Goal: Information Seeking & Learning: Learn about a topic

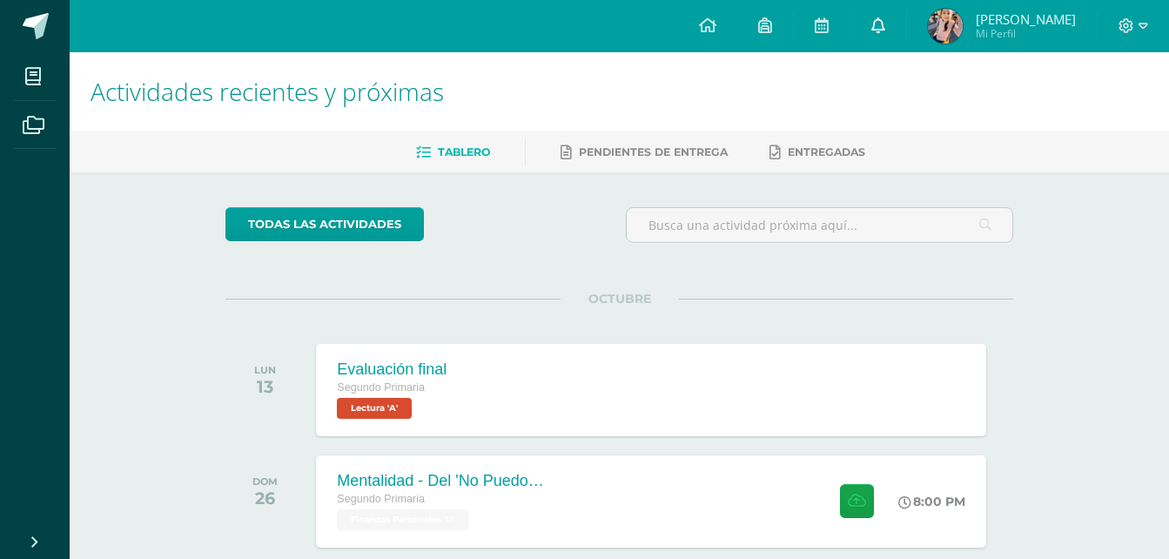
click at [906, 35] on link at bounding box center [878, 26] width 56 height 52
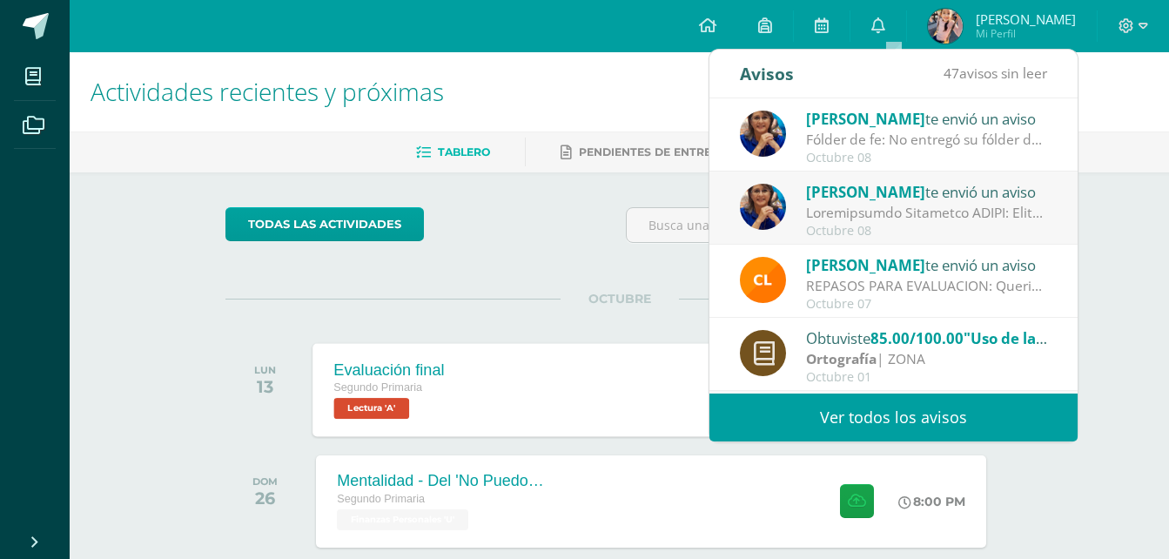
click at [389, 402] on span "Lectura 'A'" at bounding box center [372, 408] width 76 height 21
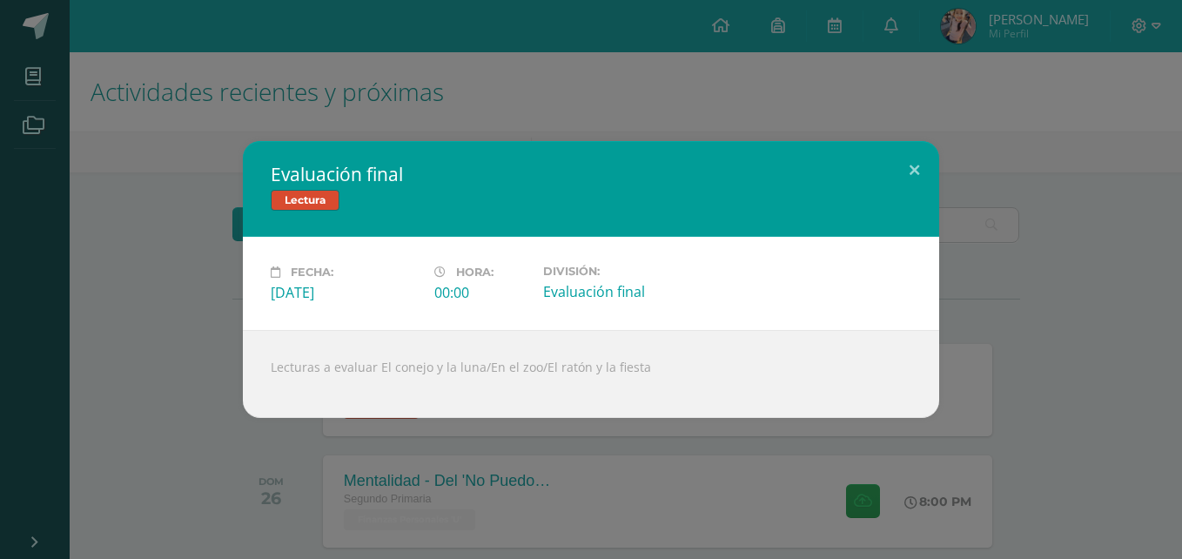
click at [211, 392] on div "Evaluación final Lectura Fecha: Lunes 13 de Octubre Hora: 00:00 División:" at bounding box center [591, 279] width 1168 height 277
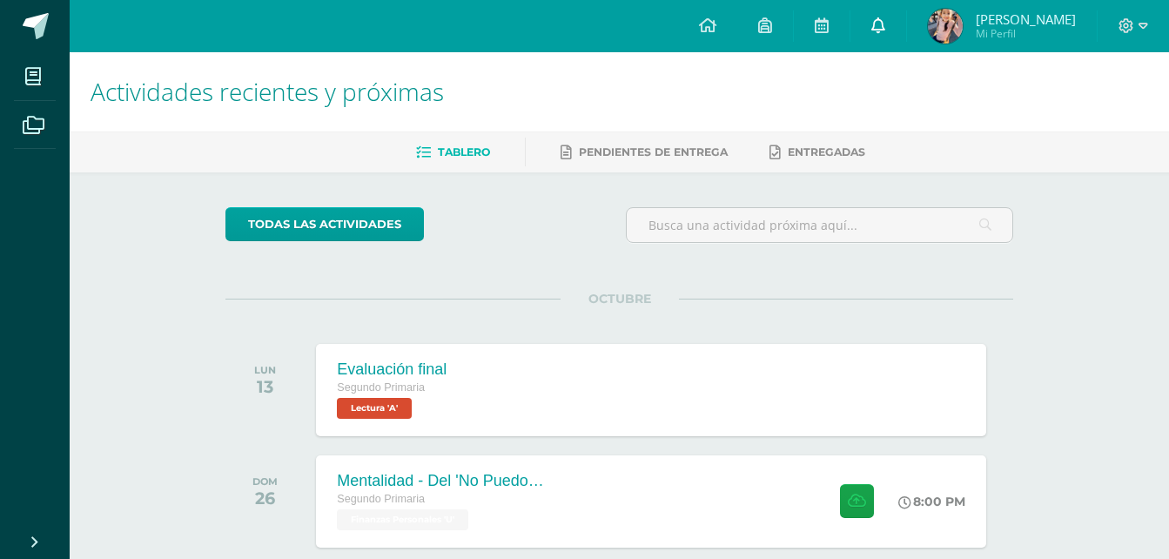
click at [885, 30] on icon at bounding box center [878, 25] width 14 height 16
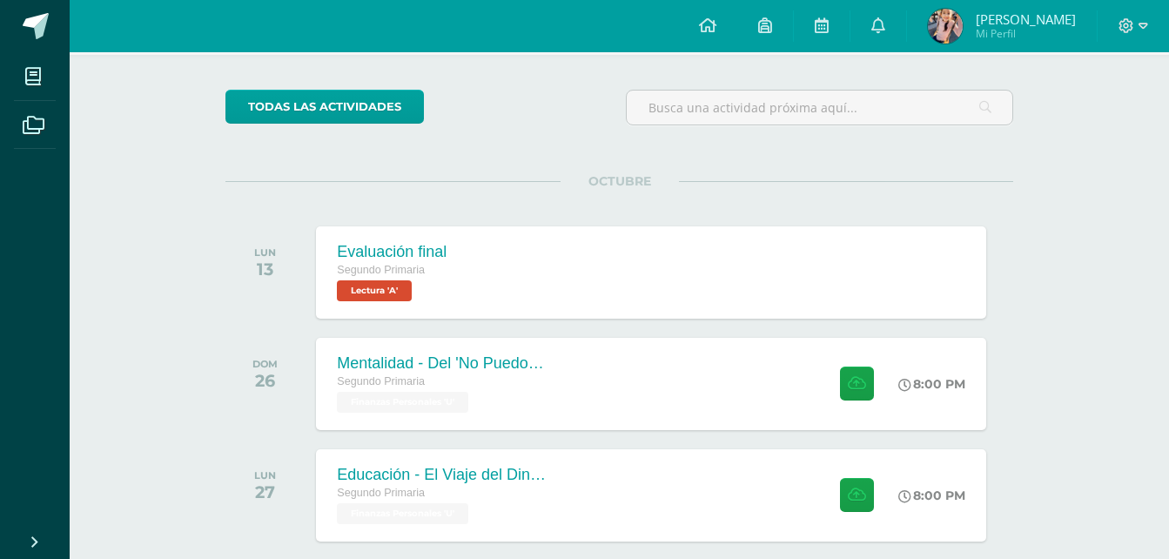
scroll to position [87, 0]
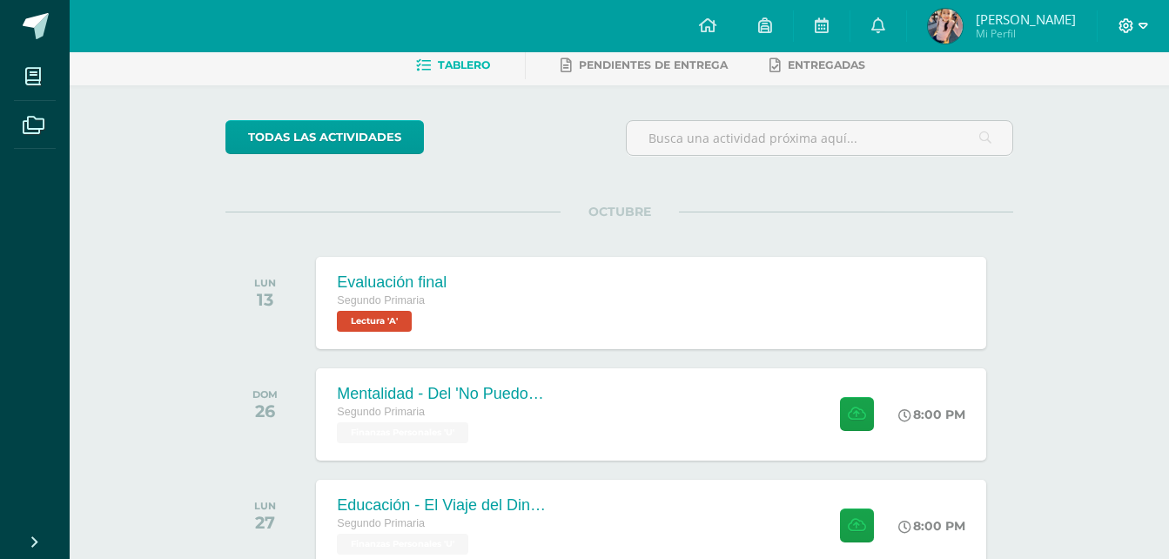
click at [1127, 27] on icon at bounding box center [1126, 25] width 15 height 15
click at [1062, 126] on span "Cerrar sesión" at bounding box center [1089, 119] width 78 height 17
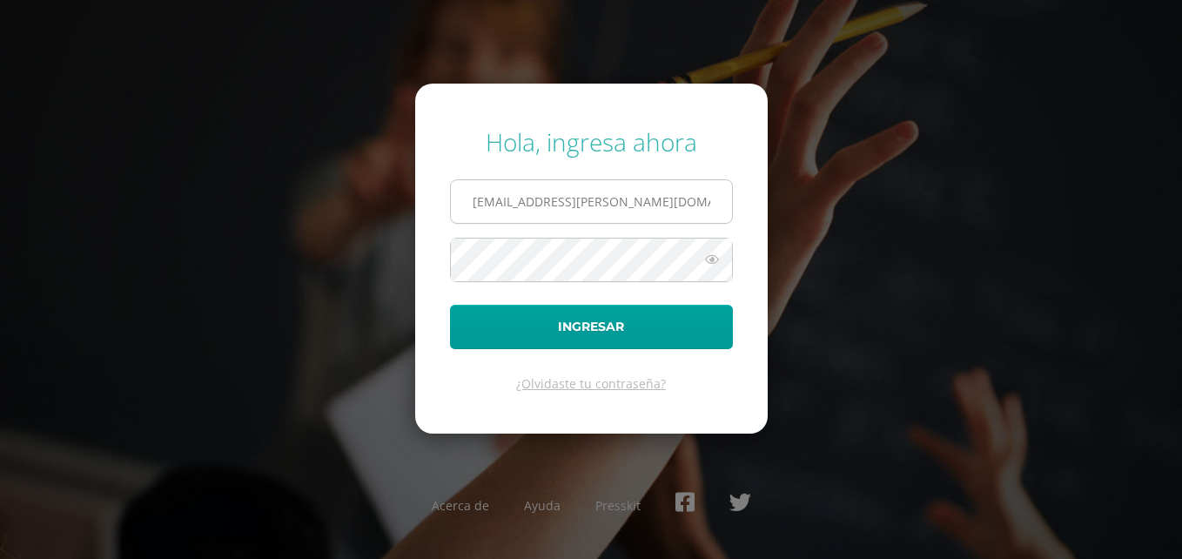
click at [500, 191] on input "2024010@fatima.edoo.gt" at bounding box center [591, 201] width 281 height 43
type input "2024016@fatima.edoo.gt"
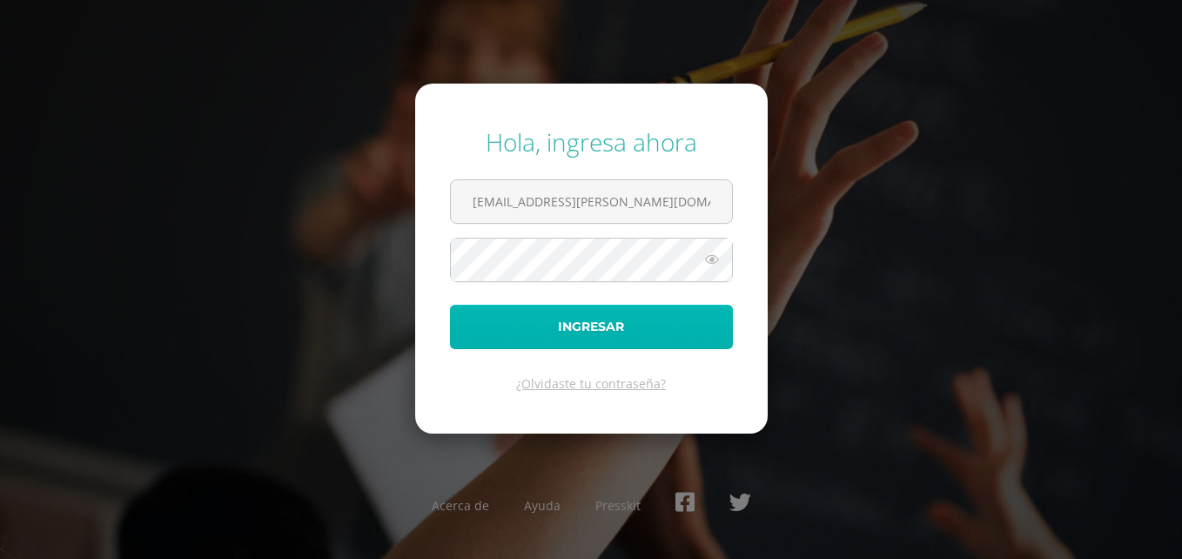
click at [560, 314] on button "Ingresar" at bounding box center [591, 327] width 283 height 44
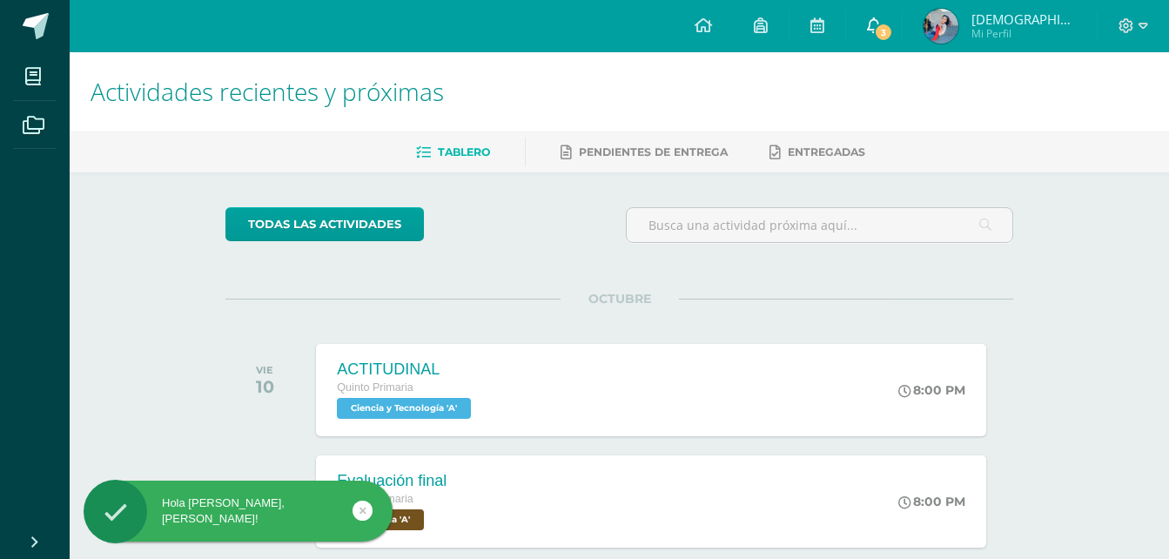
click at [902, 35] on link "3" at bounding box center [874, 26] width 56 height 52
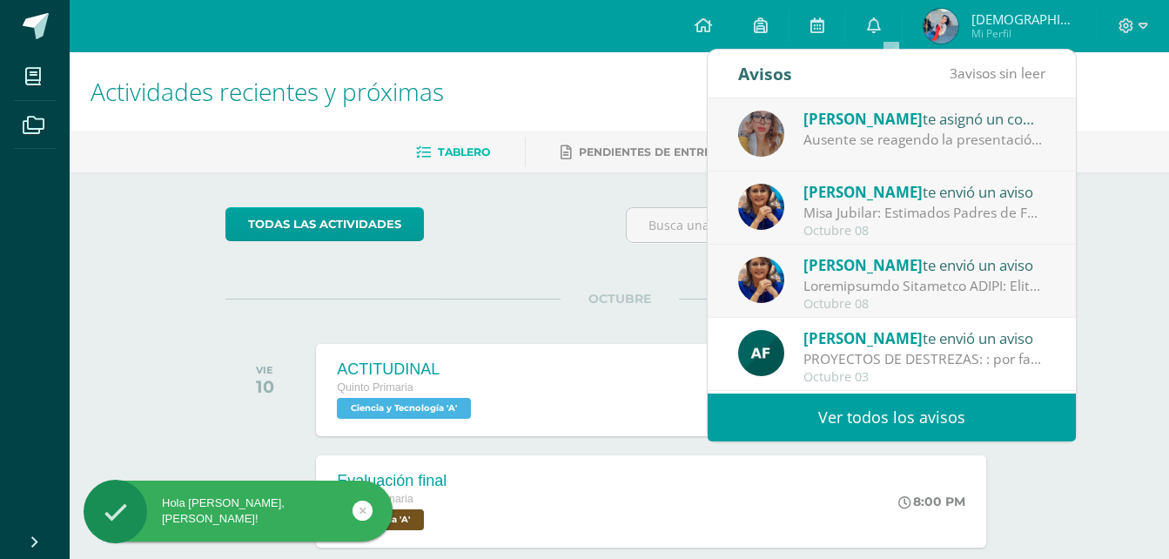
click at [966, 144] on div "Ausente se reagendo la presentación en individual se re agendo nuevamente pero …" at bounding box center [924, 140] width 242 height 20
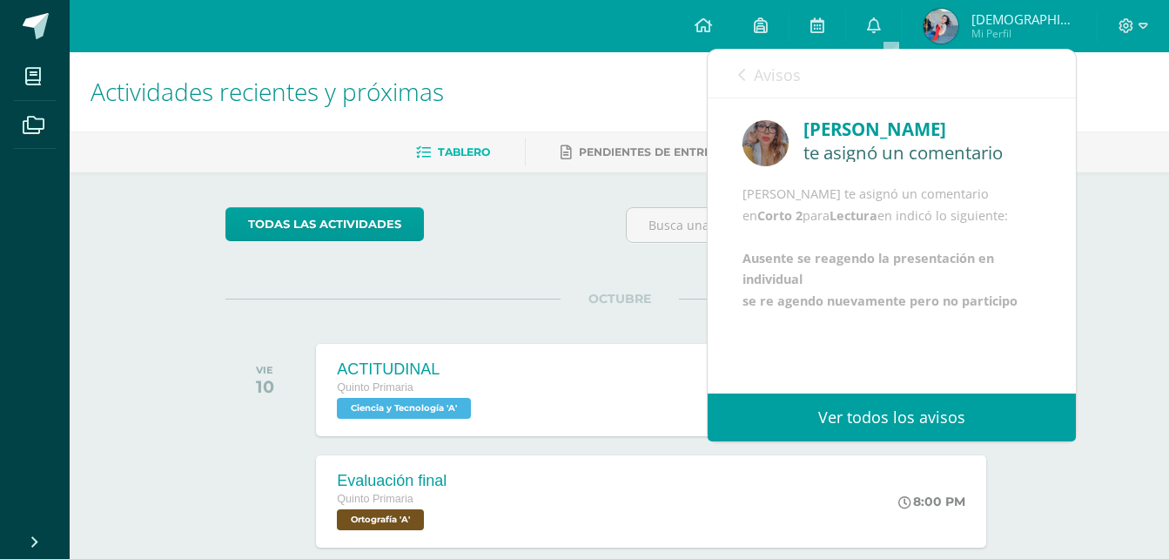
scroll to position [87, 0]
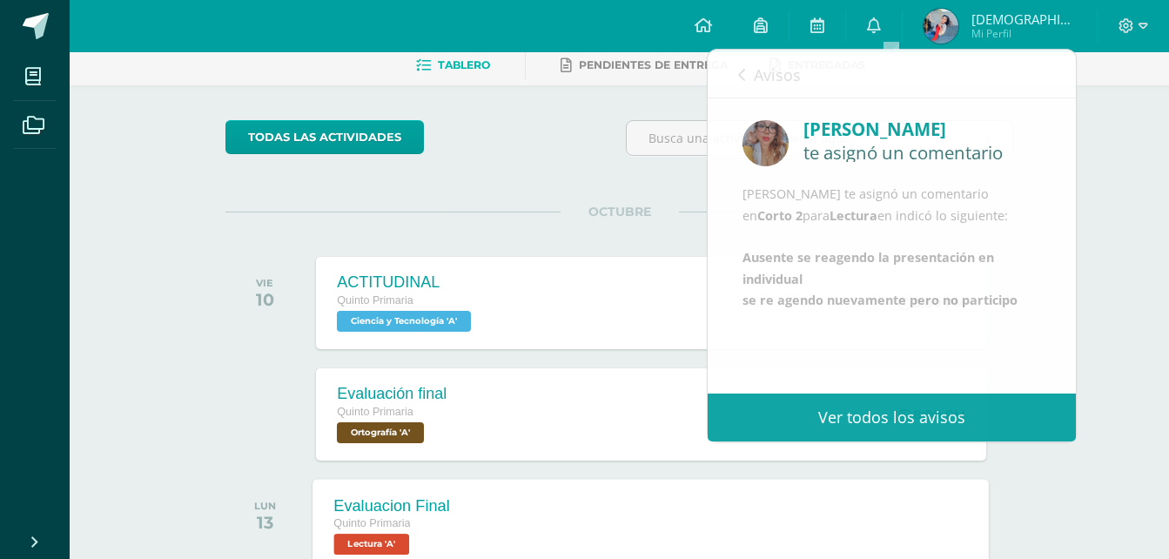
click at [361, 535] on span "Lectura 'A'" at bounding box center [372, 543] width 76 height 21
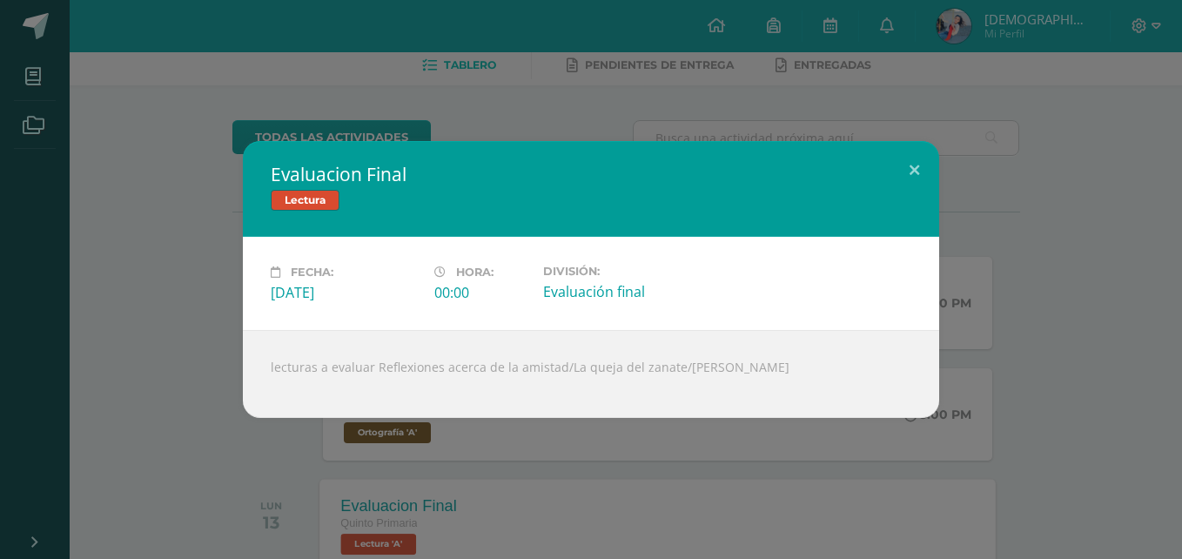
click at [361, 535] on div "Evaluacion Final Lectura Fecha: Lunes 13 de Octubre Hora: 00:00 División:" at bounding box center [591, 279] width 1182 height 559
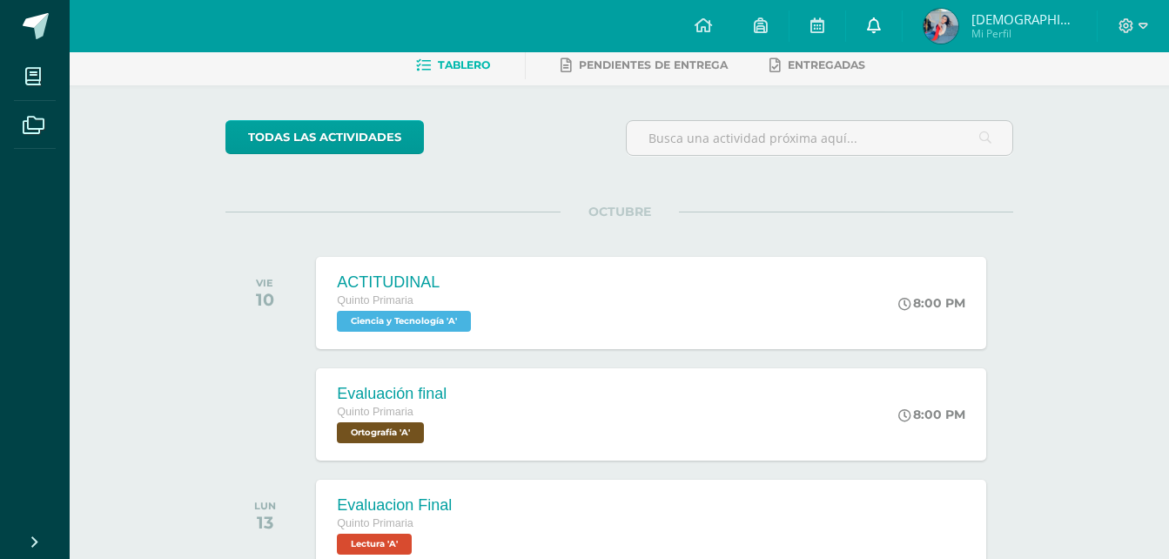
click at [902, 18] on link "0" at bounding box center [874, 26] width 56 height 52
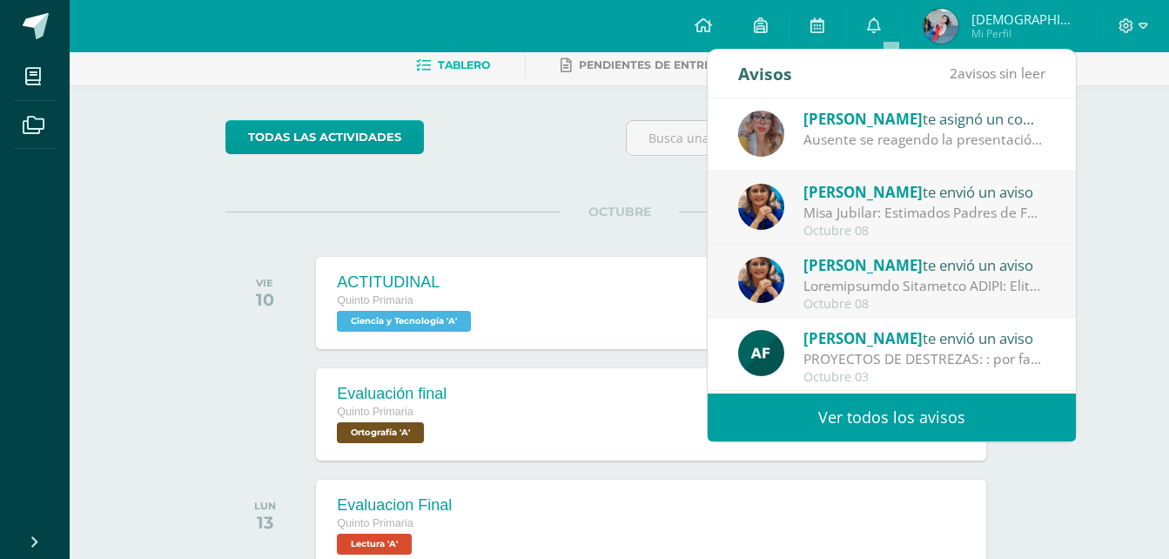
click at [965, 146] on div "Ausente se reagendo la presentación en individual se re agendo nuevamente pero …" at bounding box center [924, 140] width 242 height 20
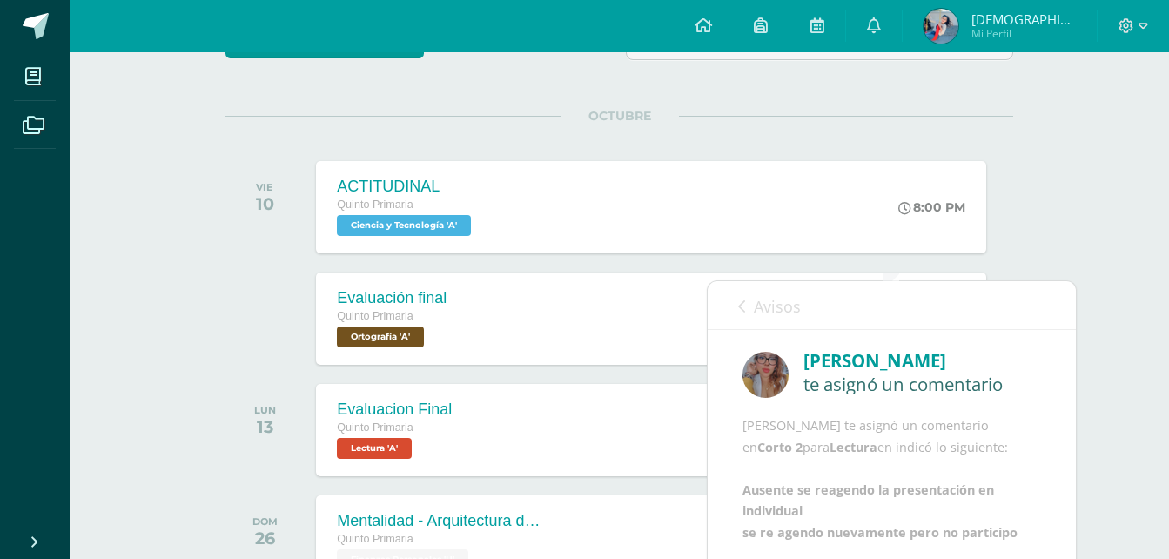
scroll to position [174, 0]
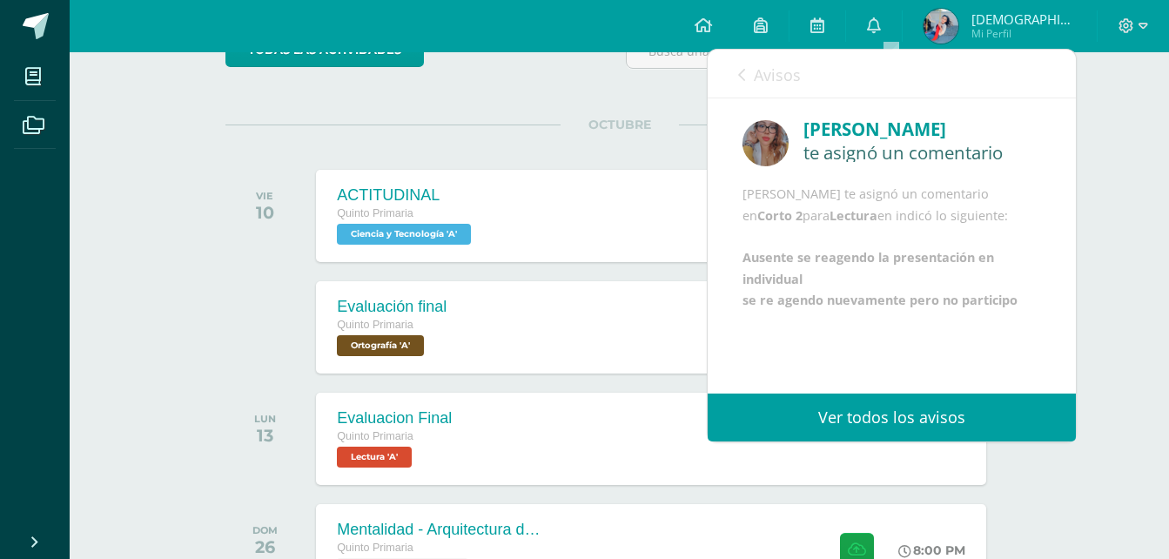
click at [660, 154] on div "OCTUBRE VIE 10 ACTITUDINAL Quinto Primaria Ciencia y Tecnología 'A' 8:00 PM ACT…" at bounding box center [619, 194] width 788 height 140
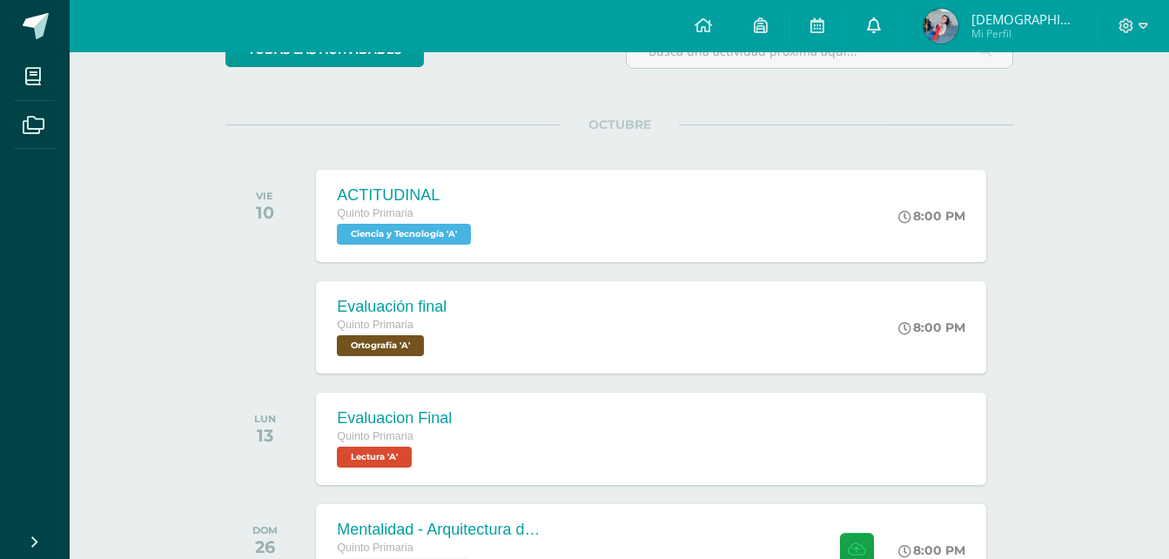
click at [881, 23] on icon at bounding box center [874, 25] width 14 height 16
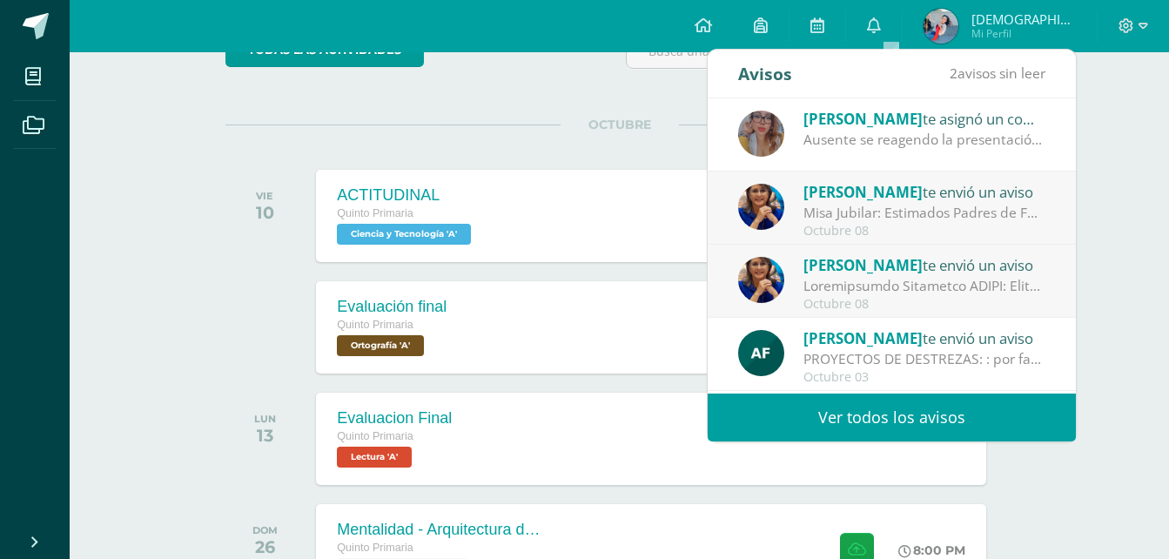
click at [950, 224] on div "Octubre 08" at bounding box center [924, 231] width 242 height 15
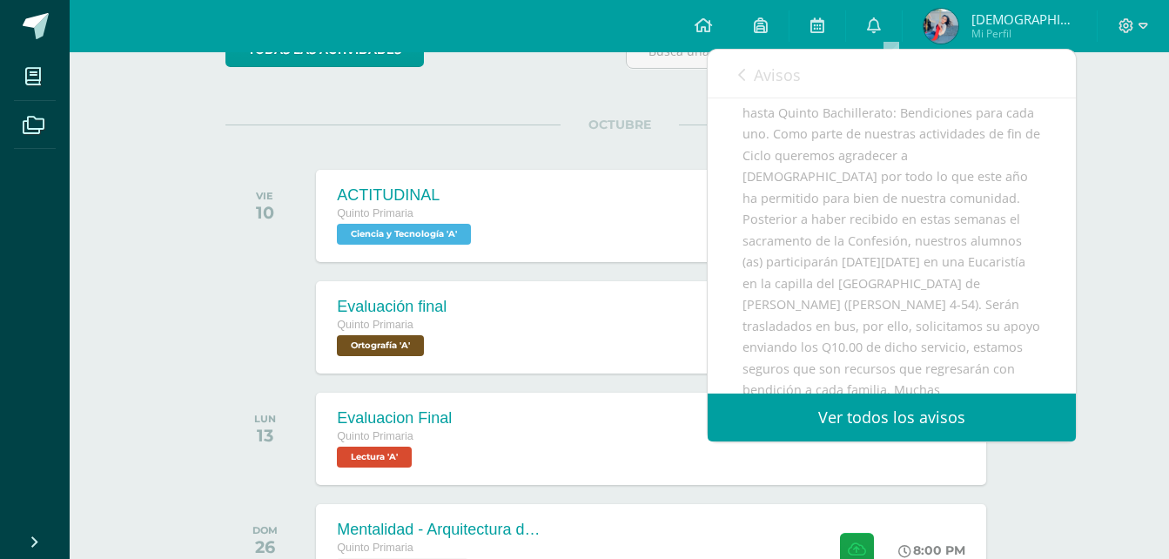
scroll to position [261, 0]
click at [748, 81] on link "Avisos" at bounding box center [769, 75] width 63 height 50
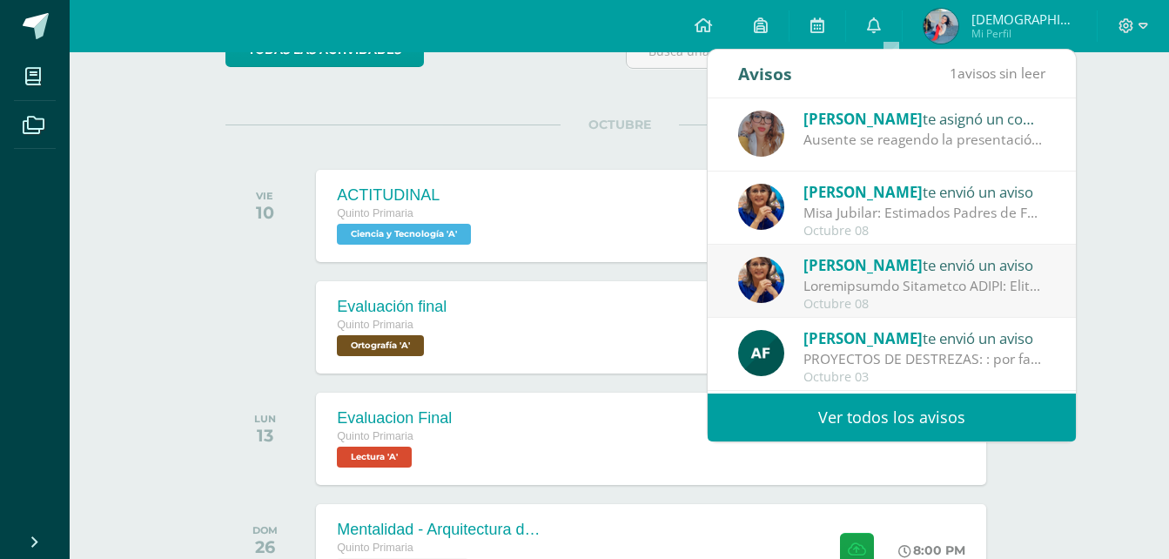
click at [507, 135] on div "OCTUBRE VIE 10 ACTITUDINAL Quinto Primaria Ciencia y Tecnología 'A' 8:00 PM ACT…" at bounding box center [619, 194] width 788 height 140
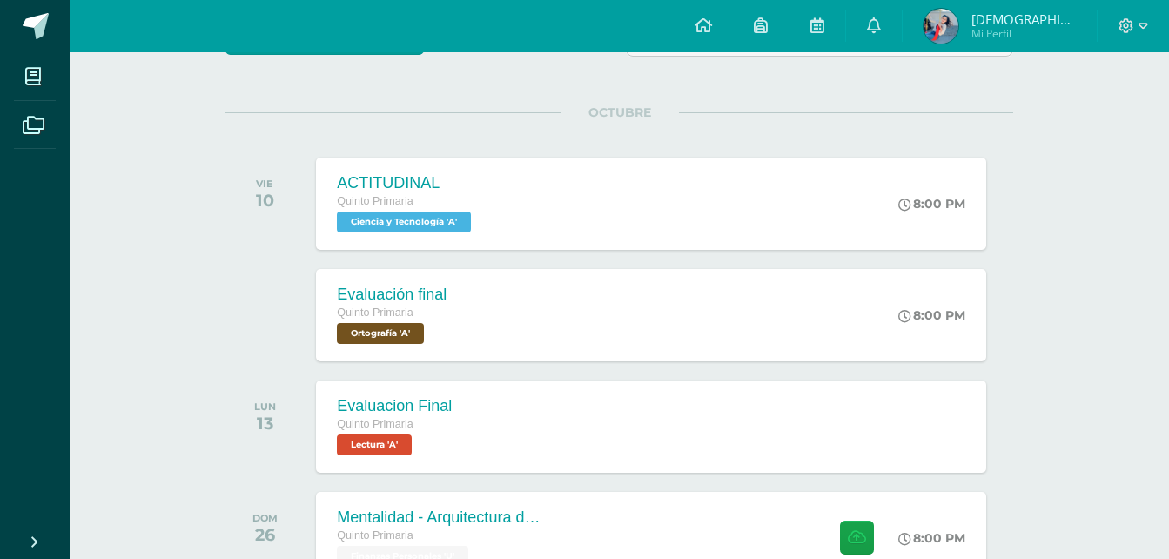
scroll to position [174, 0]
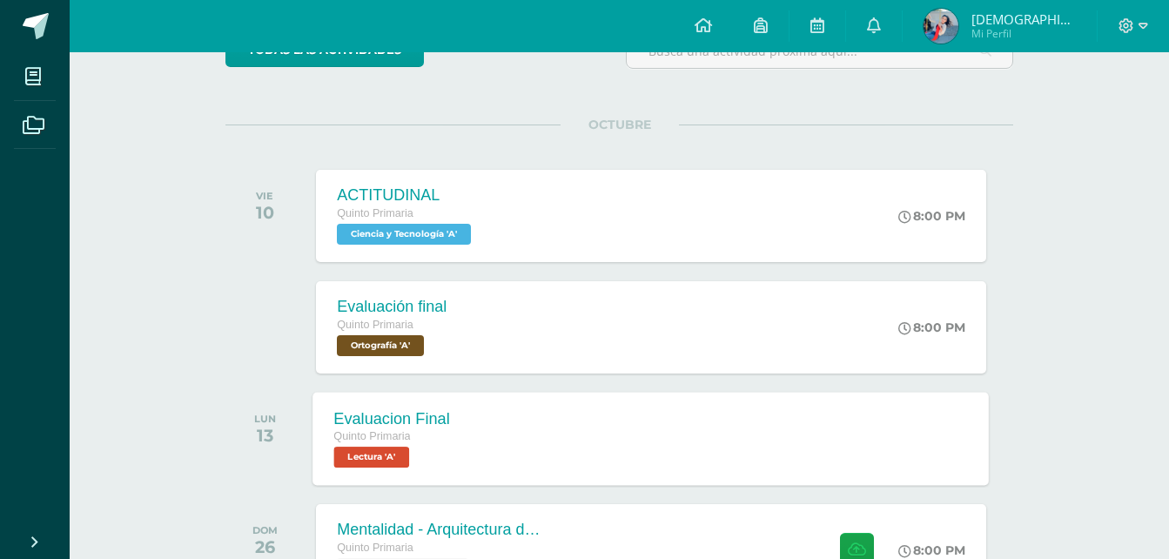
click at [393, 445] on div "Quinto Primaria" at bounding box center [392, 436] width 116 height 19
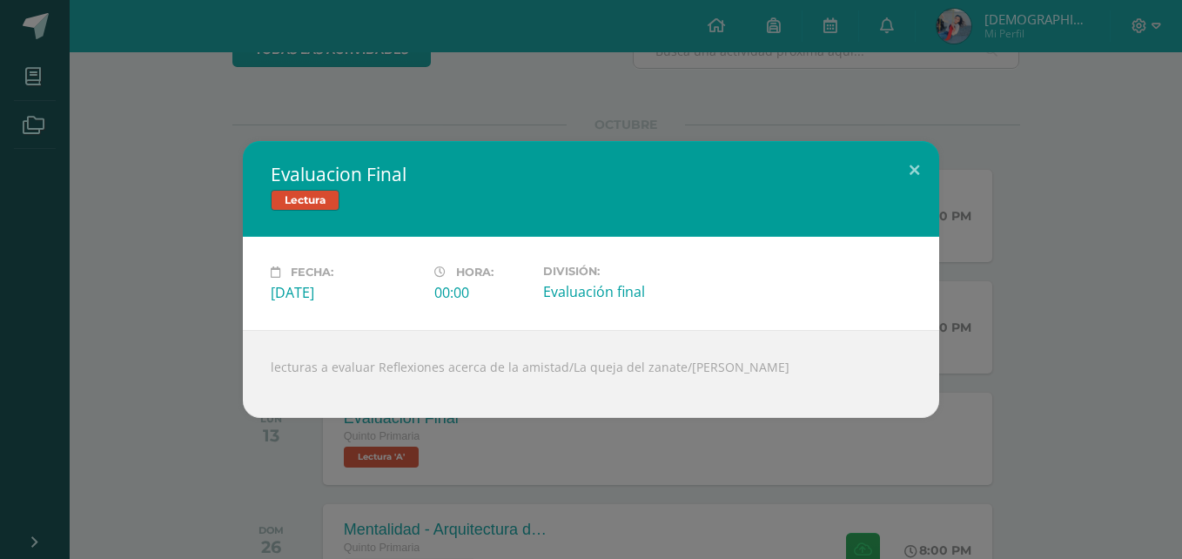
click at [236, 405] on div "Evaluacion Final Lectura Fecha: Lunes 13 de Octubre Hora: 00:00 División:" at bounding box center [591, 279] width 1168 height 277
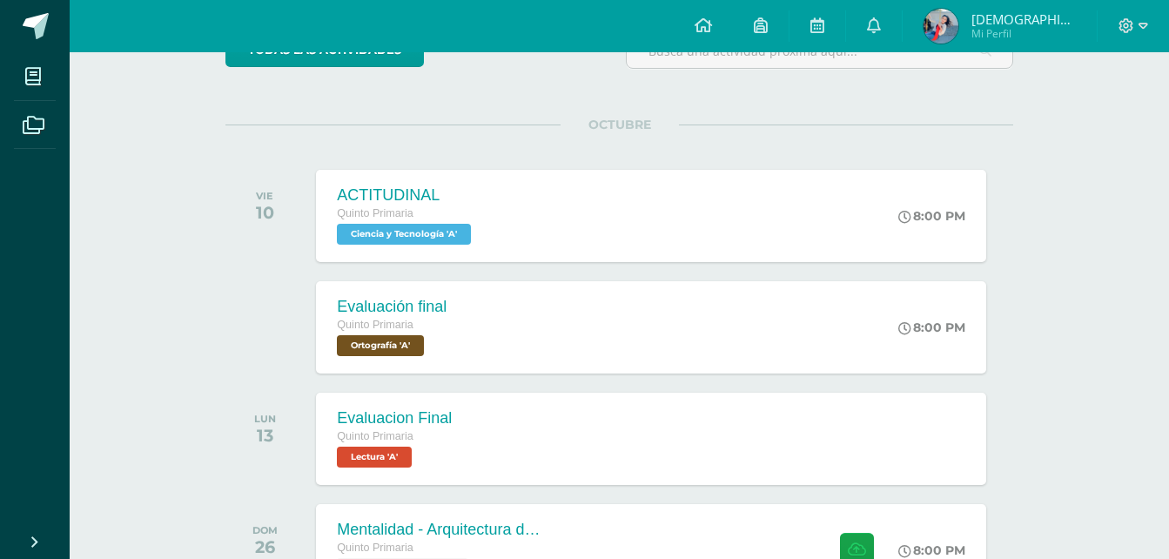
drag, startPoint x: 1127, startPoint y: 23, endPoint x: 1133, endPoint y: 41, distance: 18.4
click at [1128, 23] on icon at bounding box center [1126, 26] width 16 height 16
click at [1112, 124] on span "Cerrar sesión" at bounding box center [1089, 119] width 78 height 17
